Goal: Task Accomplishment & Management: Complete application form

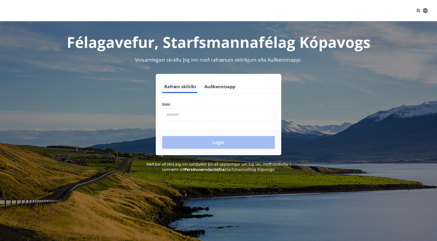
click at [195, 115] on input "phone" at bounding box center [218, 114] width 113 height 13
type input "********"
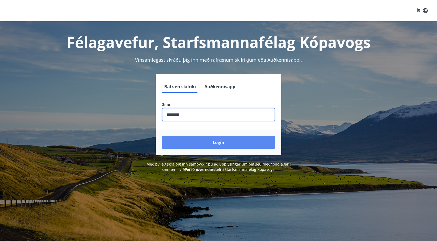
click at [193, 137] on button "Login" at bounding box center [218, 142] width 113 height 13
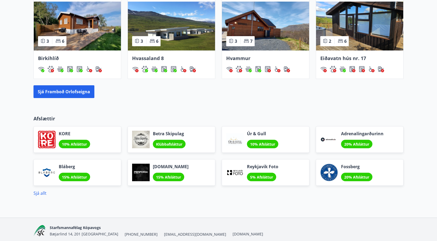
scroll to position [390, 0]
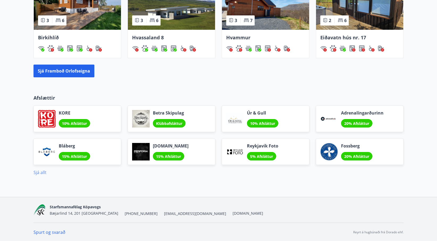
click at [38, 173] on link "Sjá allt" at bounding box center [40, 173] width 13 height 6
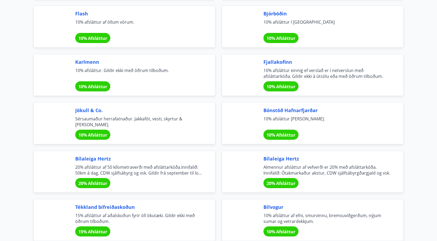
scroll to position [1724, 0]
